Goal: Information Seeking & Learning: Learn about a topic

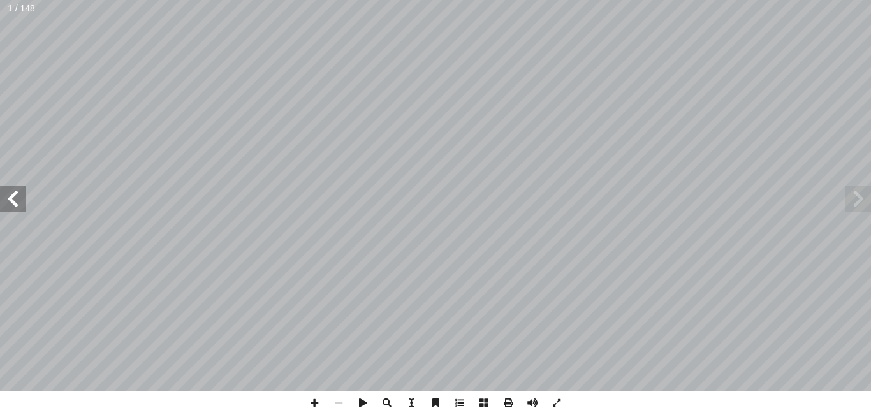
click at [22, 191] on span at bounding box center [12, 198] width 25 height 25
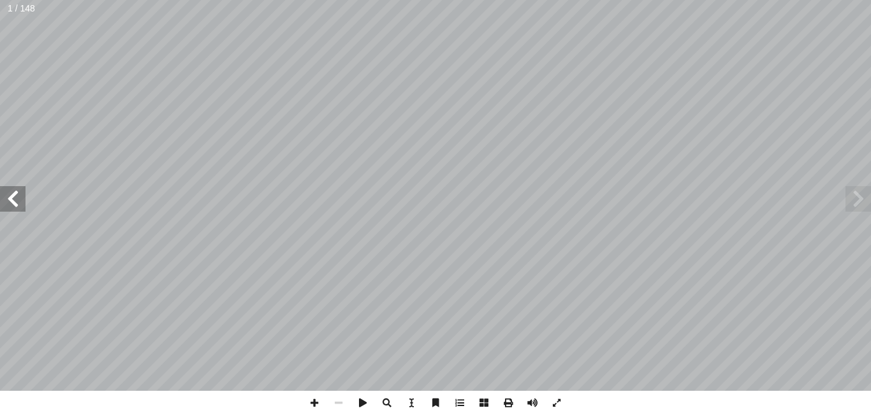
click at [22, 191] on span at bounding box center [12, 198] width 25 height 25
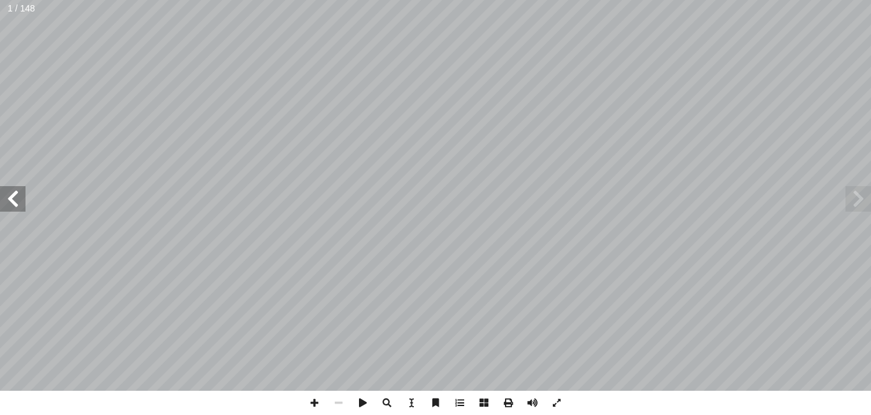
click at [22, 191] on span at bounding box center [12, 198] width 25 height 25
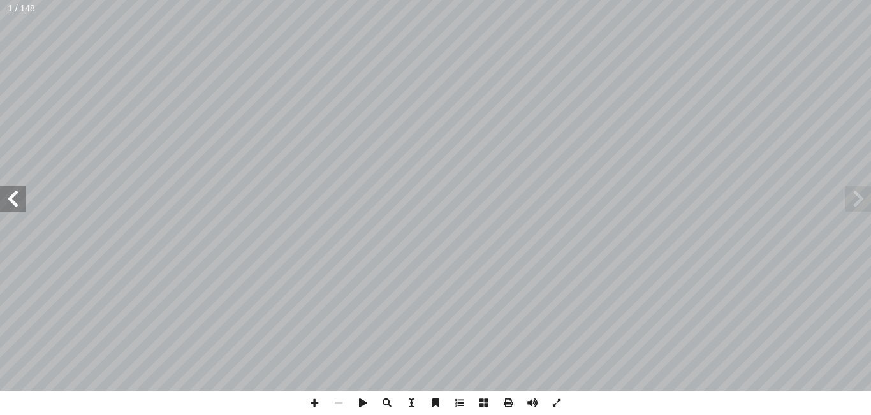
click at [22, 191] on span at bounding box center [12, 198] width 25 height 25
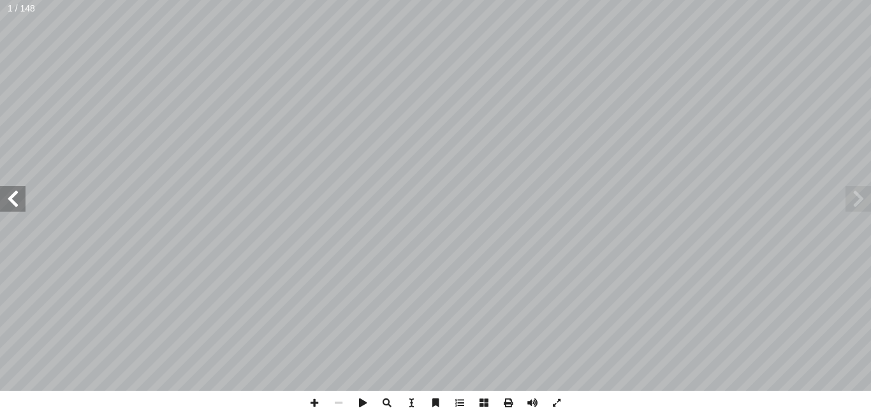
click at [22, 191] on span at bounding box center [12, 198] width 25 height 25
click at [20, 200] on span at bounding box center [12, 198] width 25 height 25
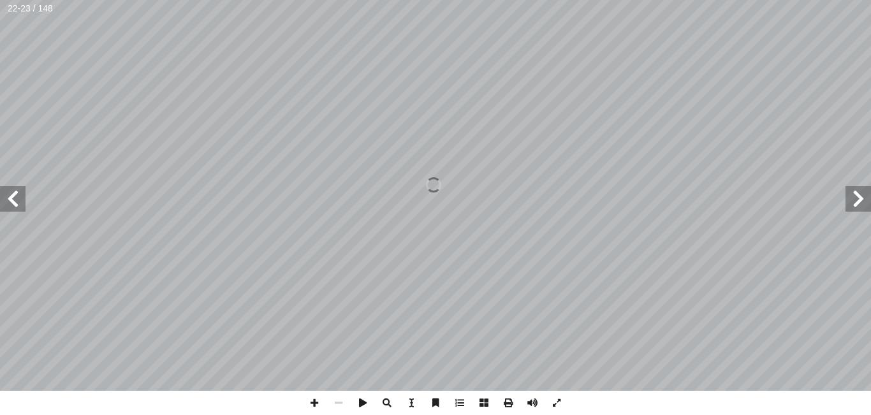
click at [6, 187] on span at bounding box center [12, 198] width 25 height 25
